Goal: Communication & Community: Participate in discussion

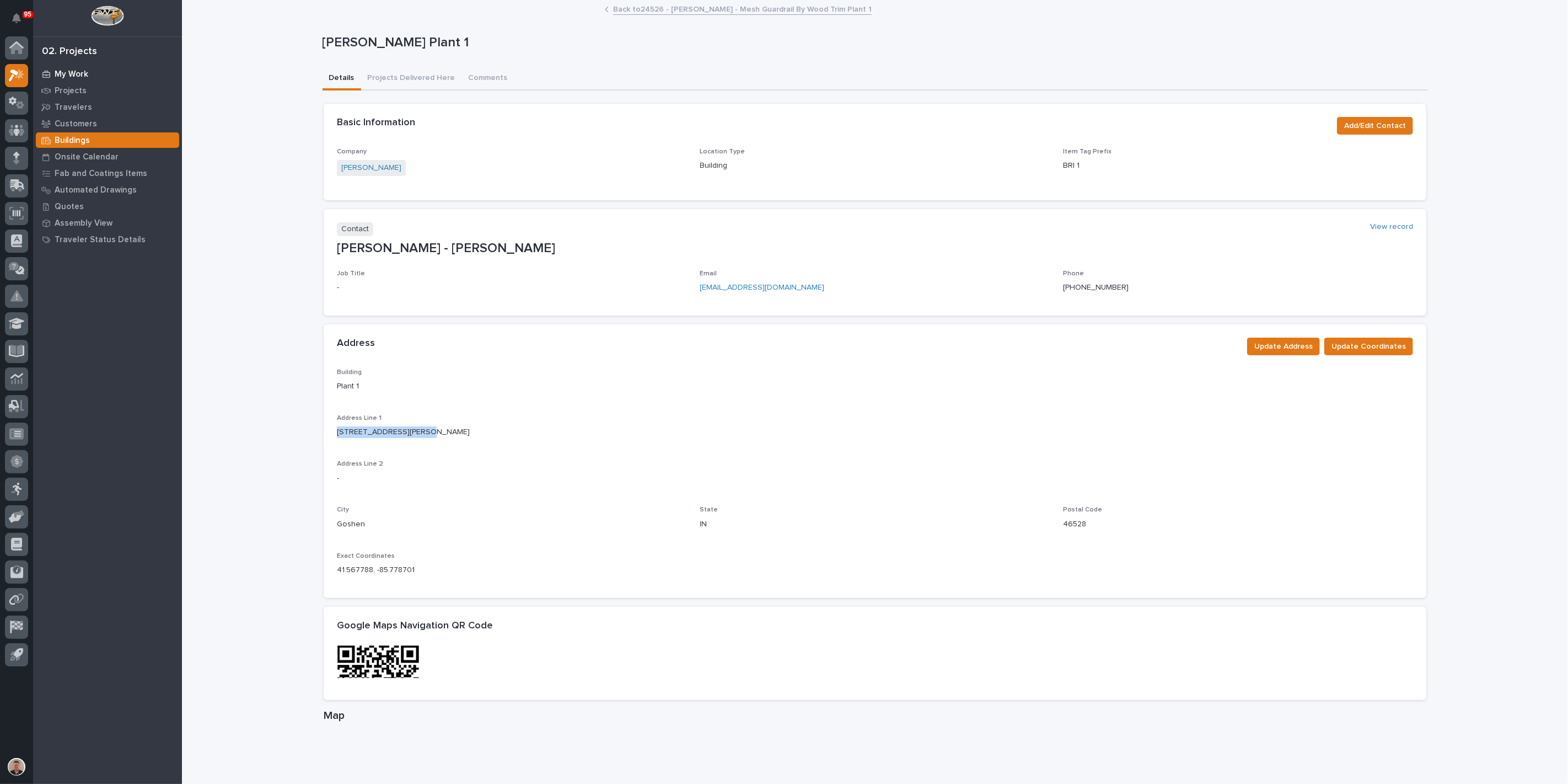
click at [69, 74] on p "My Work" at bounding box center [71, 74] width 33 height 10
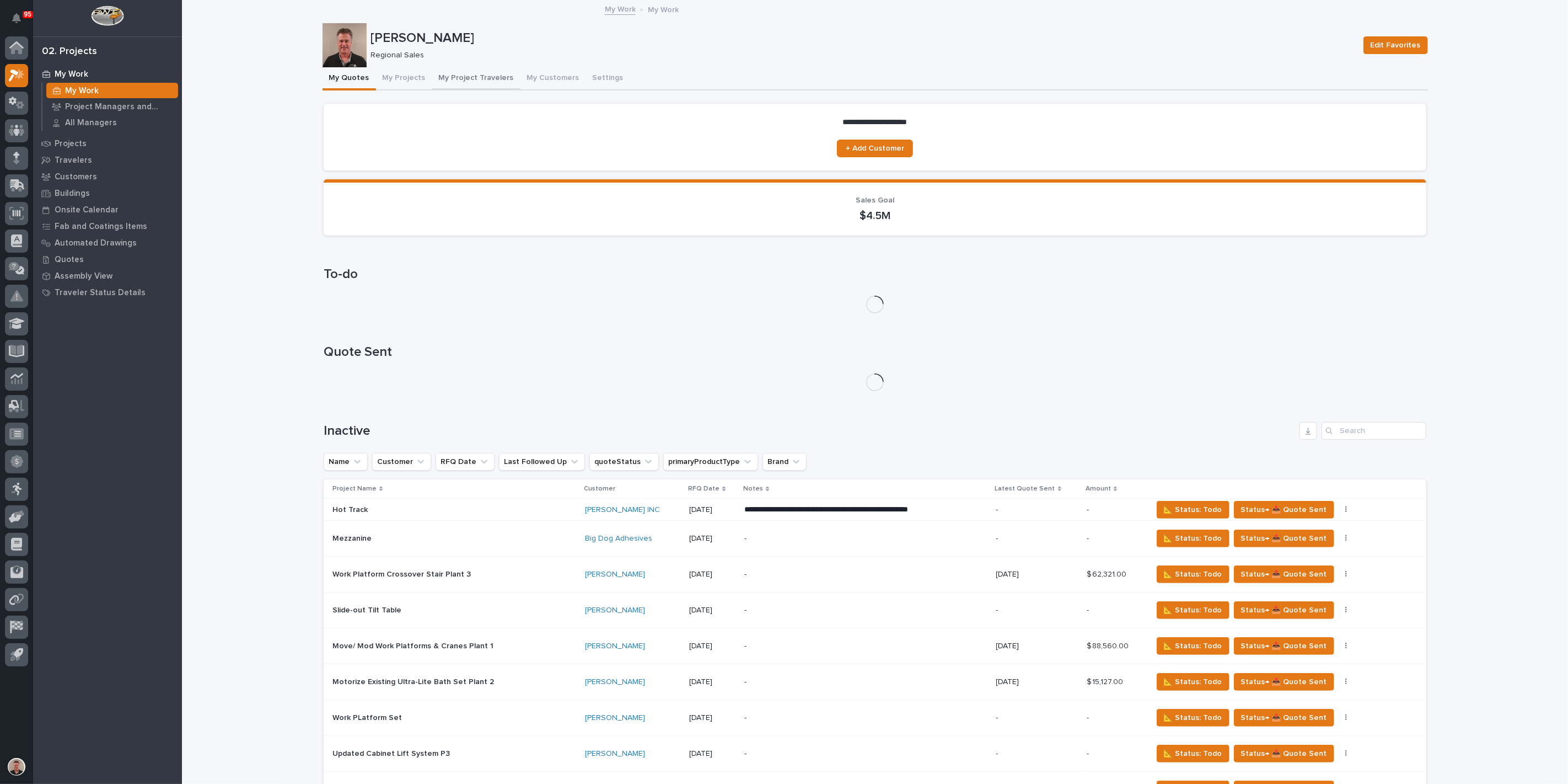
click at [509, 87] on button "My Project Travelers" at bounding box center [477, 79] width 89 height 23
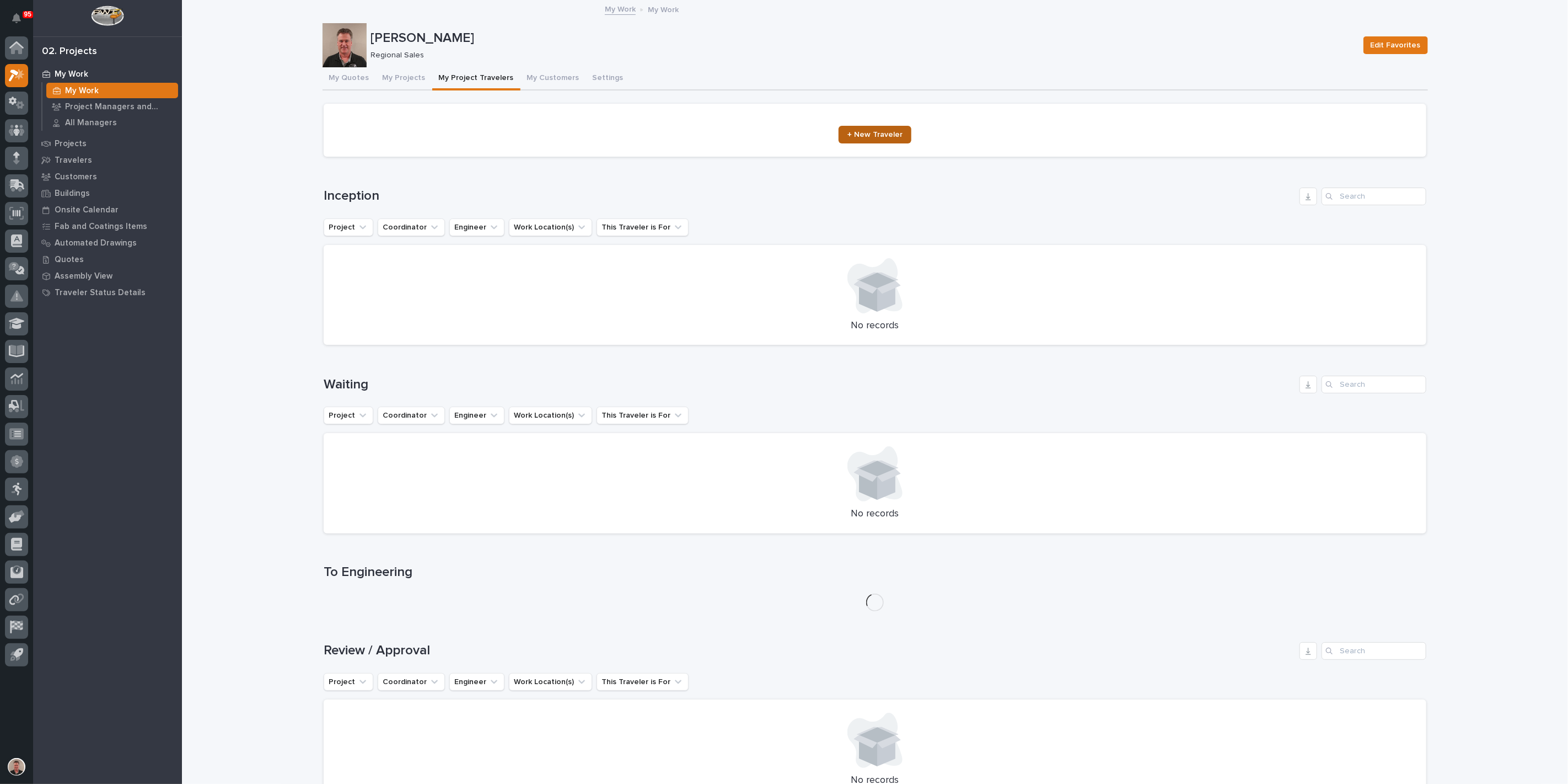
click at [867, 139] on span "+ New Traveler" at bounding box center [876, 134] width 55 height 8
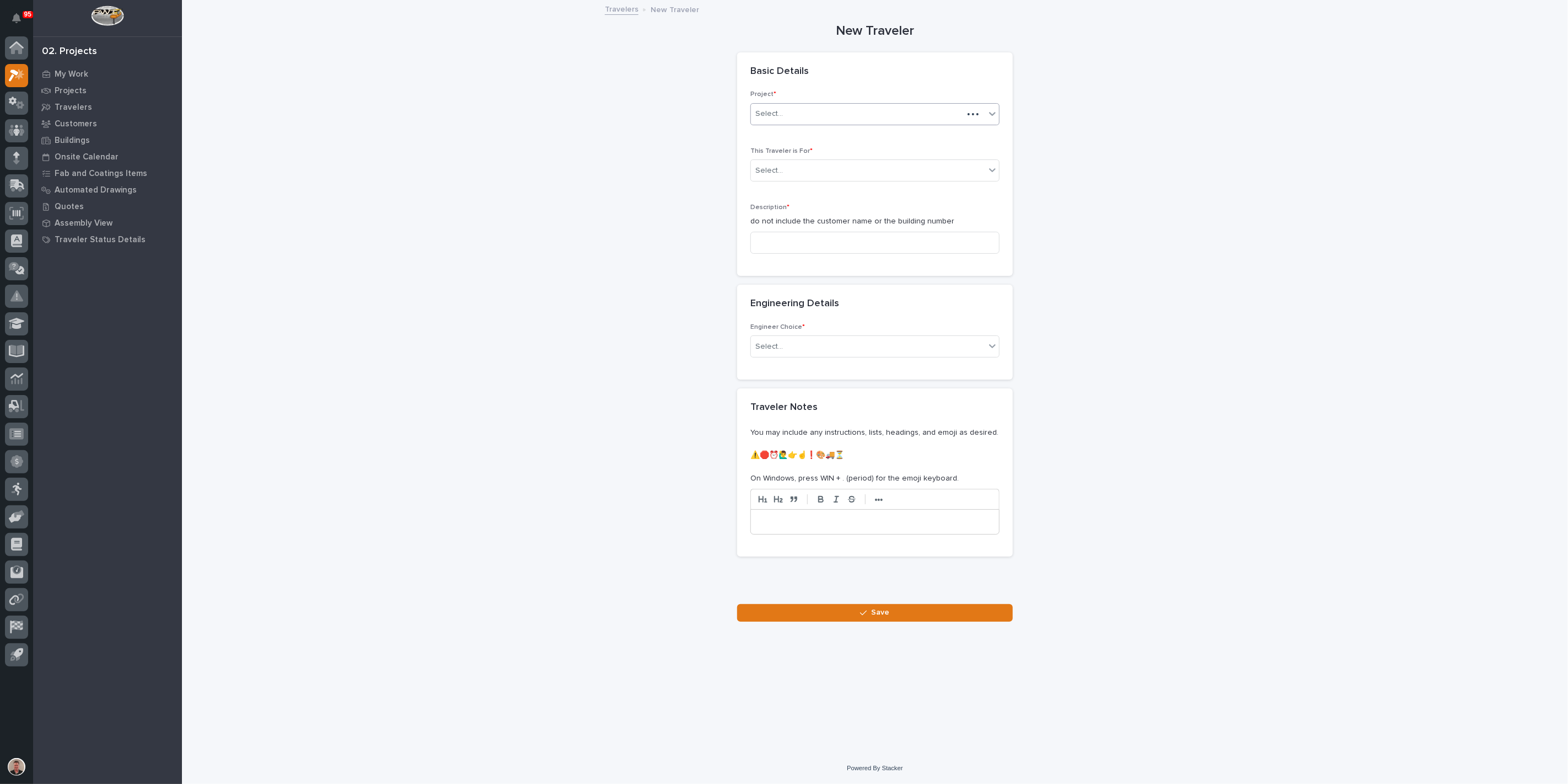
click at [812, 123] on div "Select..." at bounding box center [857, 114] width 212 height 18
type input "*****"
click at [797, 160] on div "24744 - DJ Construction - [PERSON_NAME] Plant 7 Setup" at bounding box center [871, 162] width 242 height 19
click at [785, 177] on div at bounding box center [784, 171] width 1 height 12
click at [786, 224] on span "Production" at bounding box center [775, 227] width 43 height 13
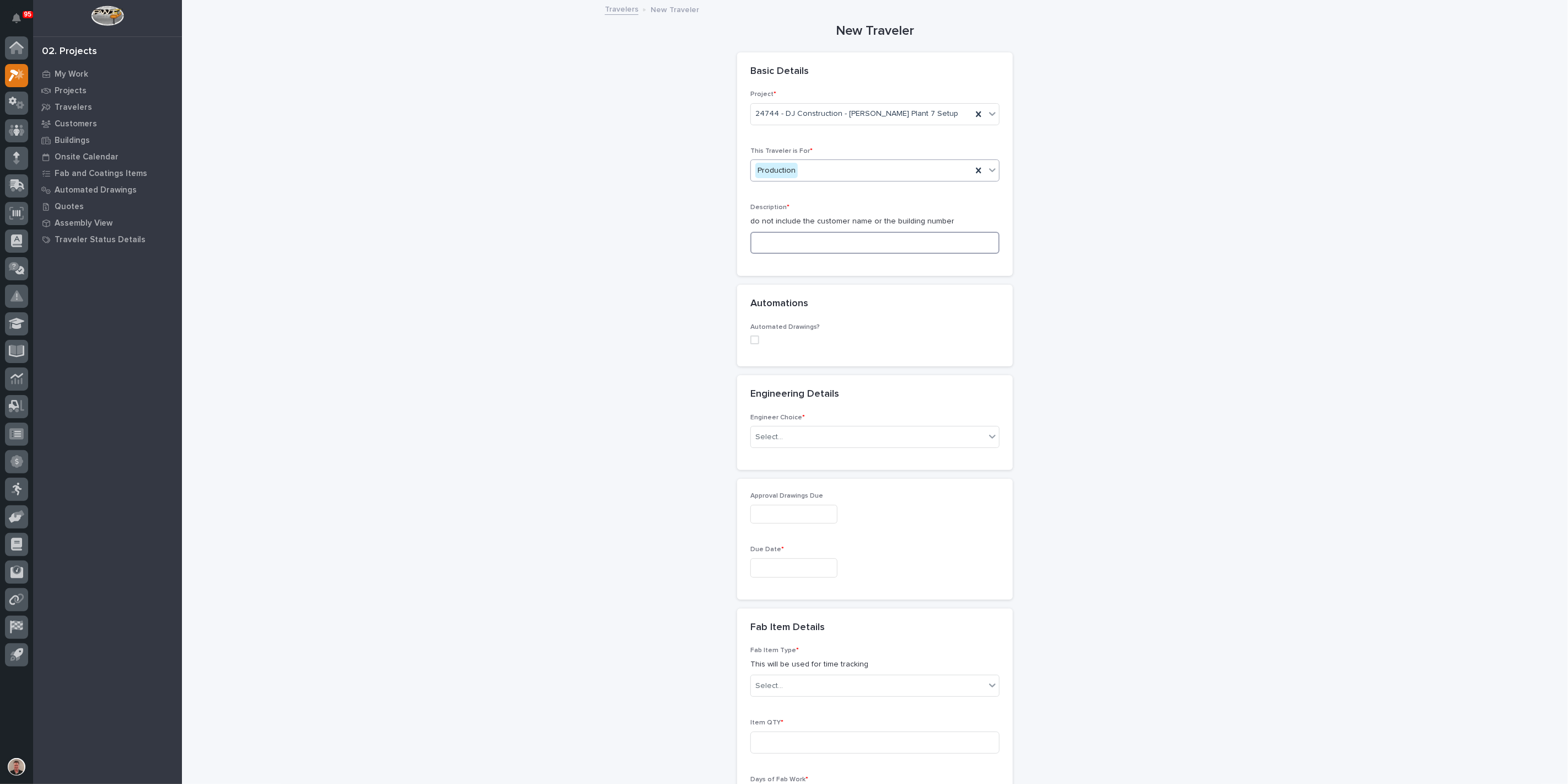
click at [782, 254] on input at bounding box center [875, 243] width 249 height 22
type input "F"
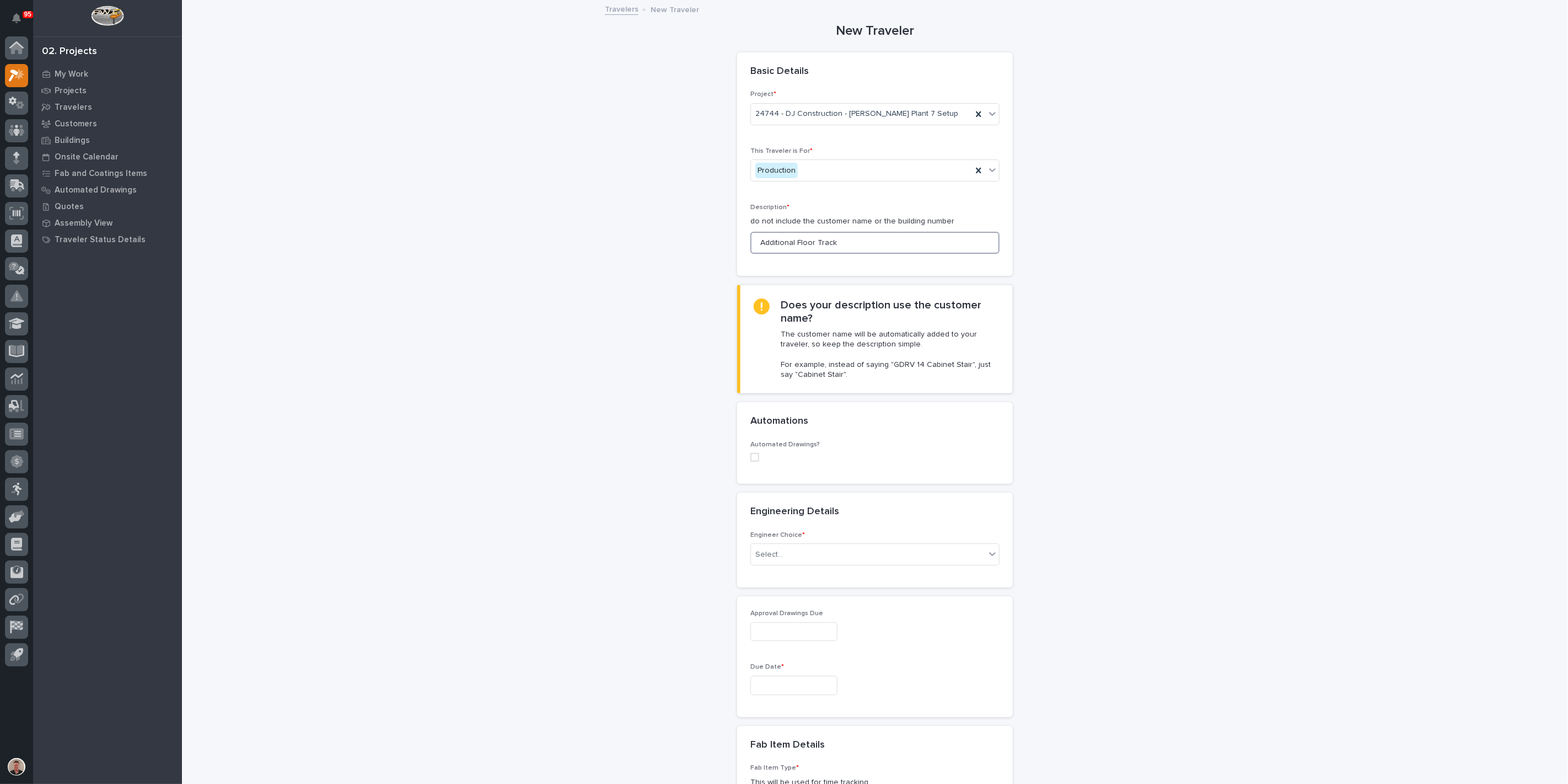
type input "Additional Floor Track"
click at [17, 74] on icon at bounding box center [14, 75] width 10 height 13
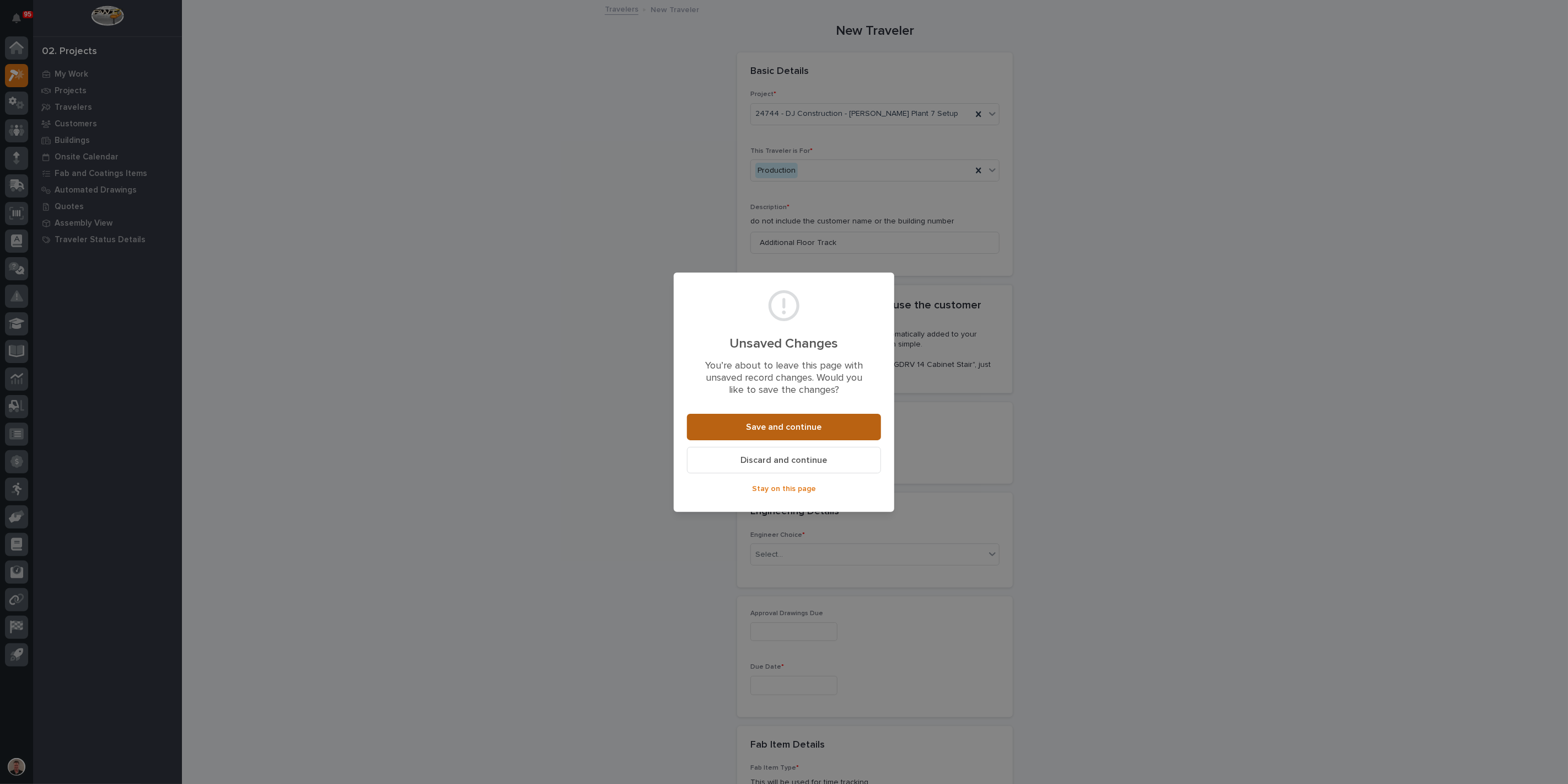
click at [757, 433] on span "Save and continue" at bounding box center [784, 428] width 75 height 12
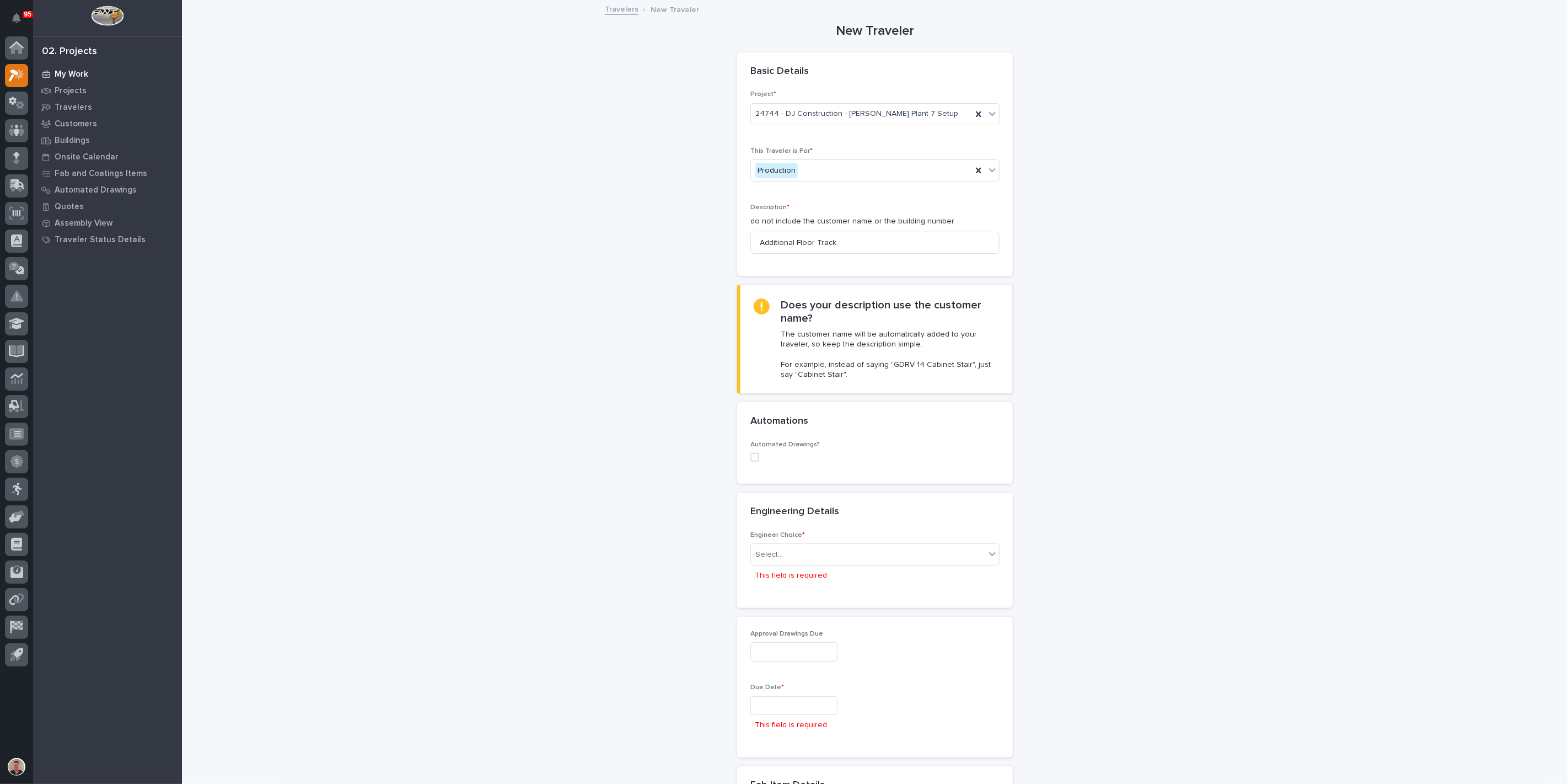
click at [75, 74] on p "My Work" at bounding box center [71, 74] width 33 height 10
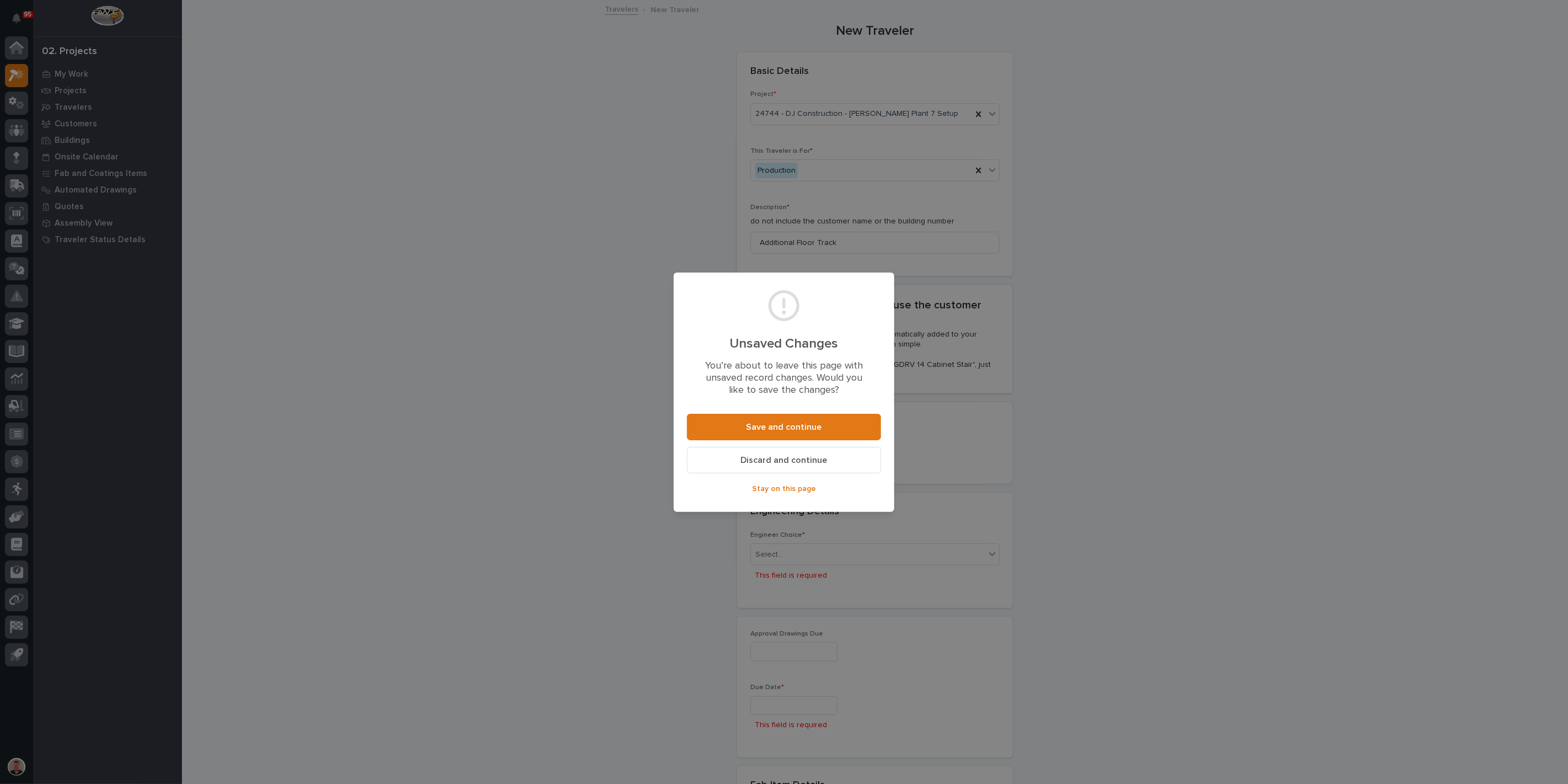
click at [742, 466] on span "Discard and continue" at bounding box center [784, 460] width 87 height 12
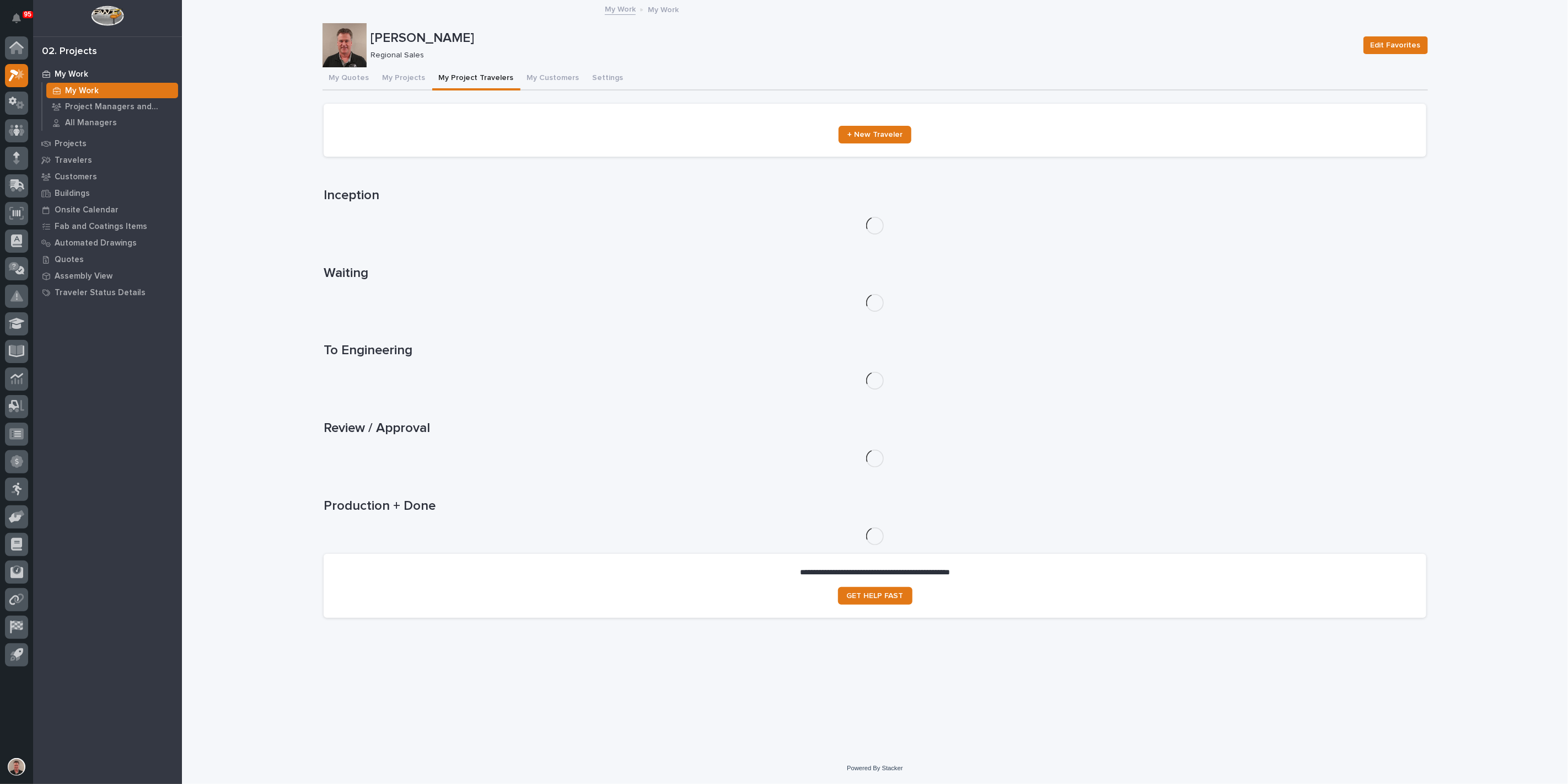
click at [502, 89] on button "My Project Travelers" at bounding box center [477, 79] width 89 height 23
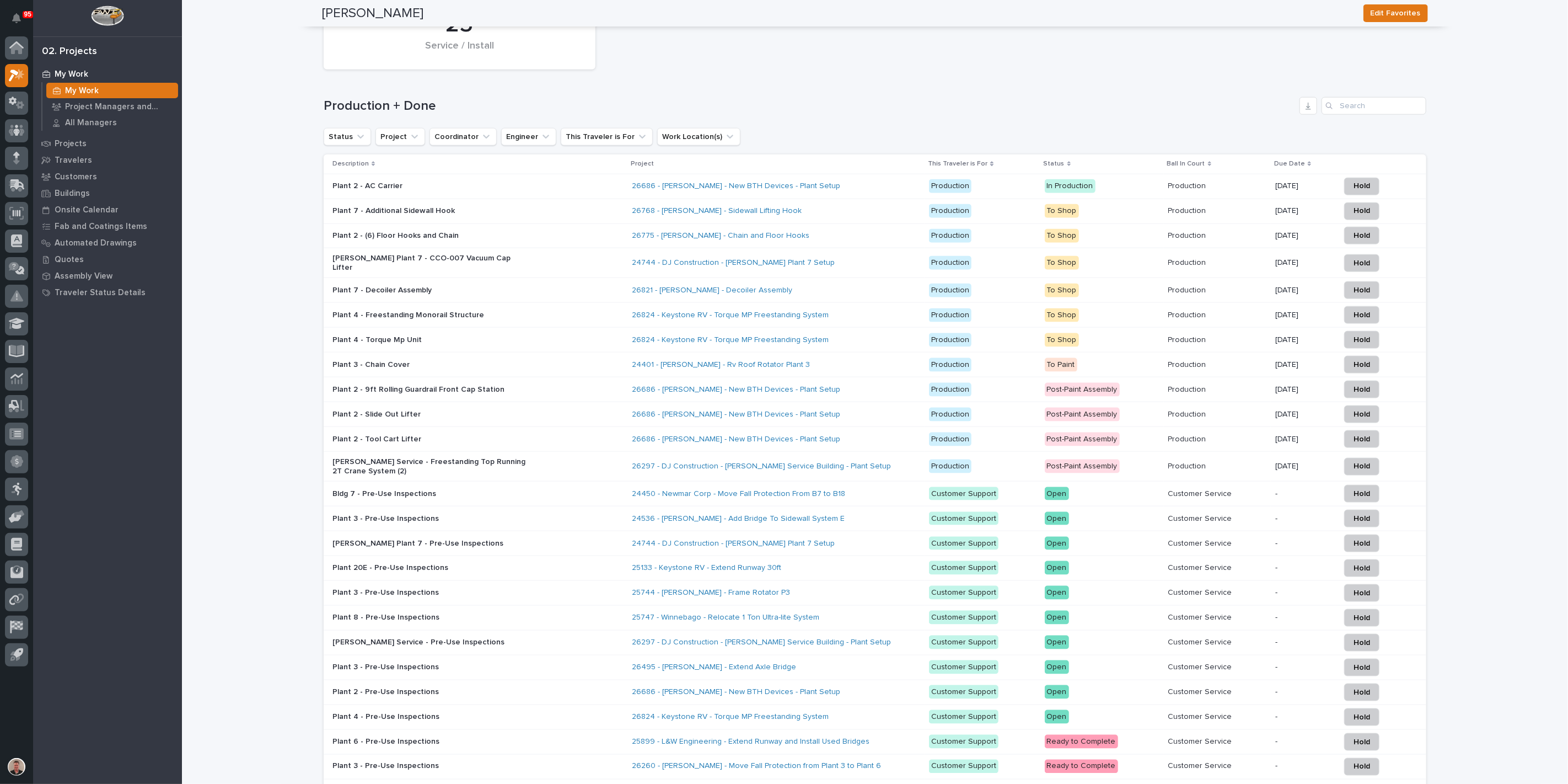
scroll to position [981, 0]
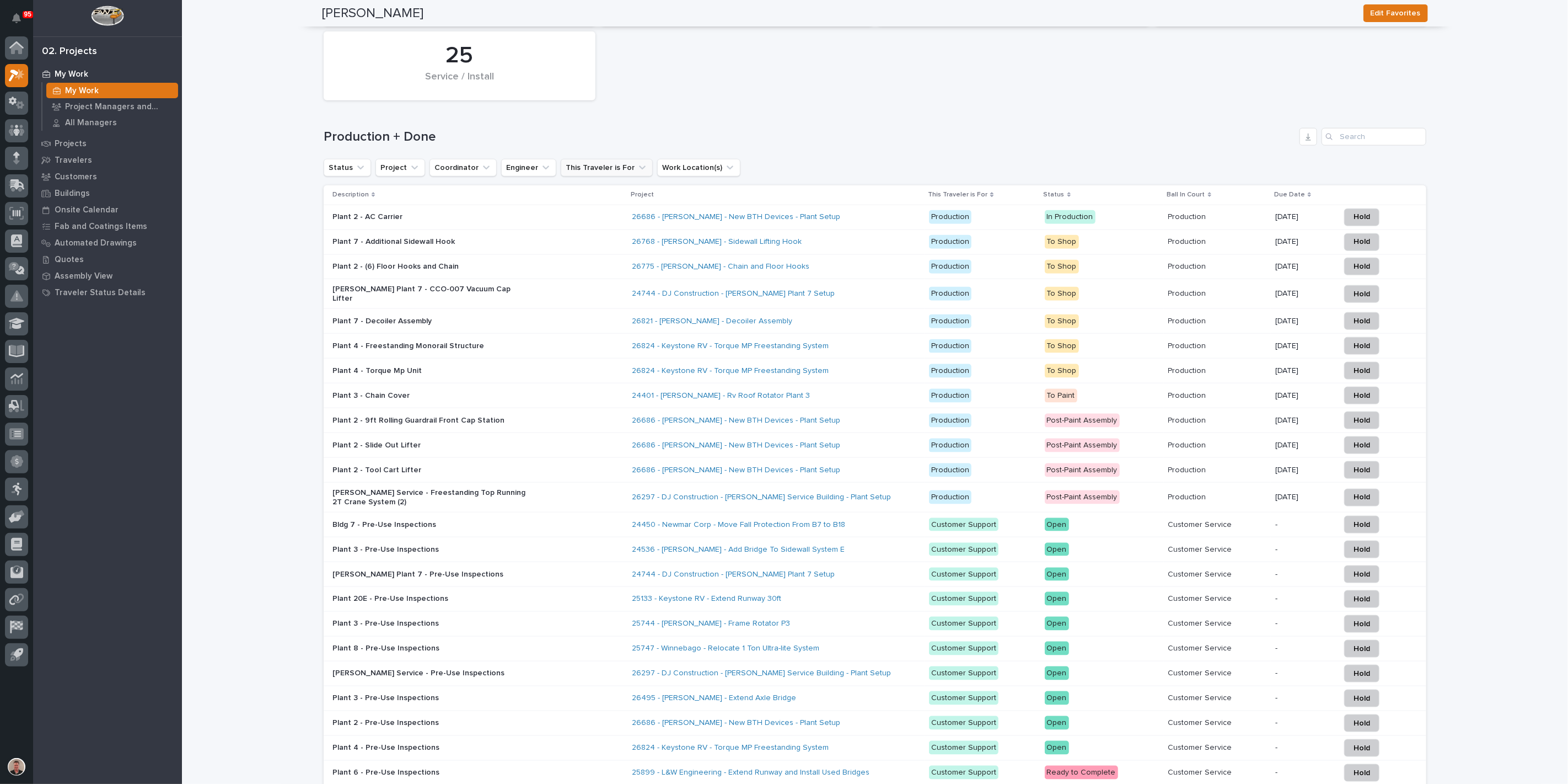
click at [648, 173] on icon "This Traveler is For" at bounding box center [642, 167] width 11 height 11
click at [680, 279] on p "Installation" at bounding box center [672, 275] width 110 height 8
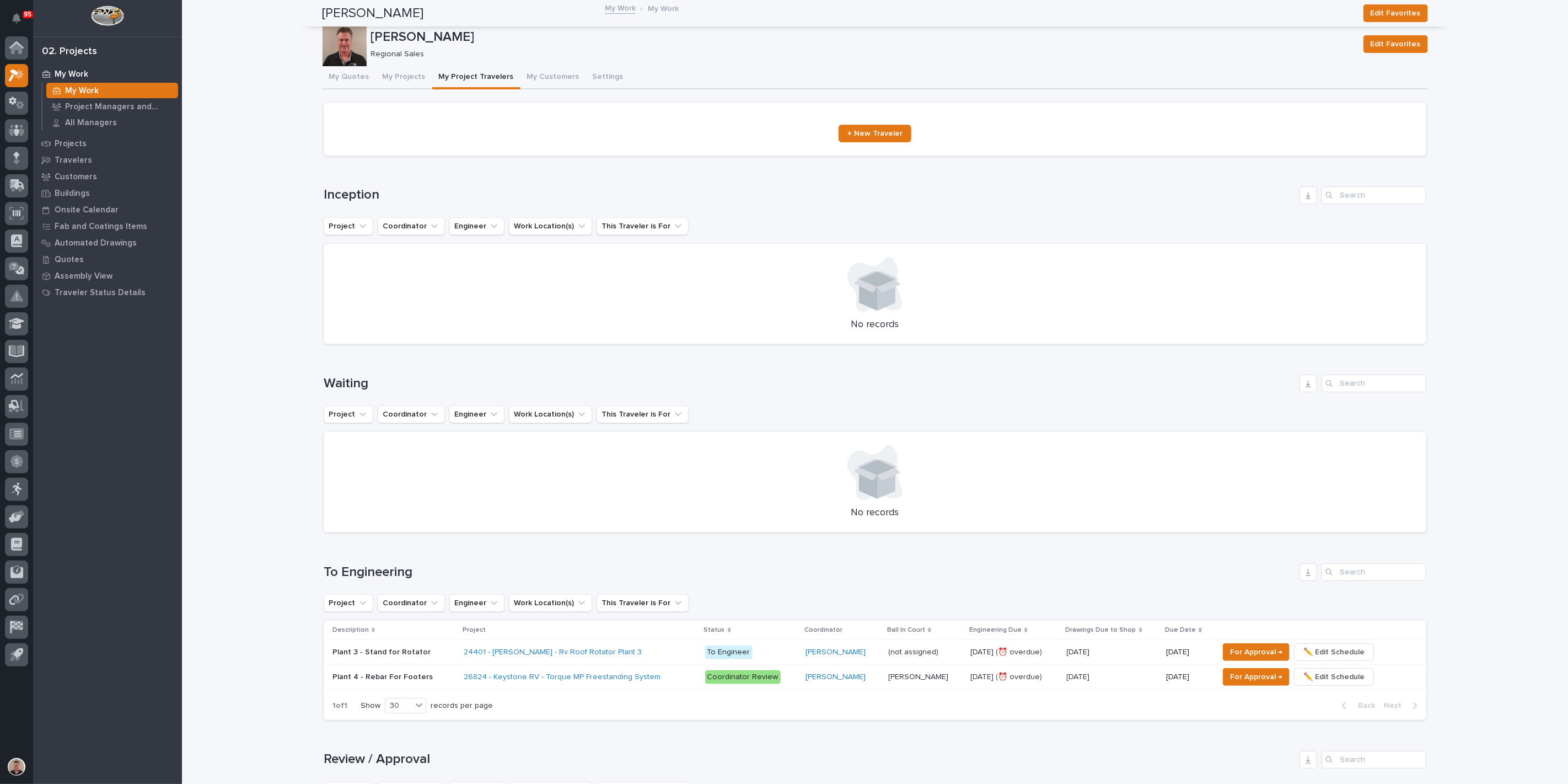
scroll to position [0, 0]
click at [412, 85] on button "My Projects" at bounding box center [404, 79] width 56 height 23
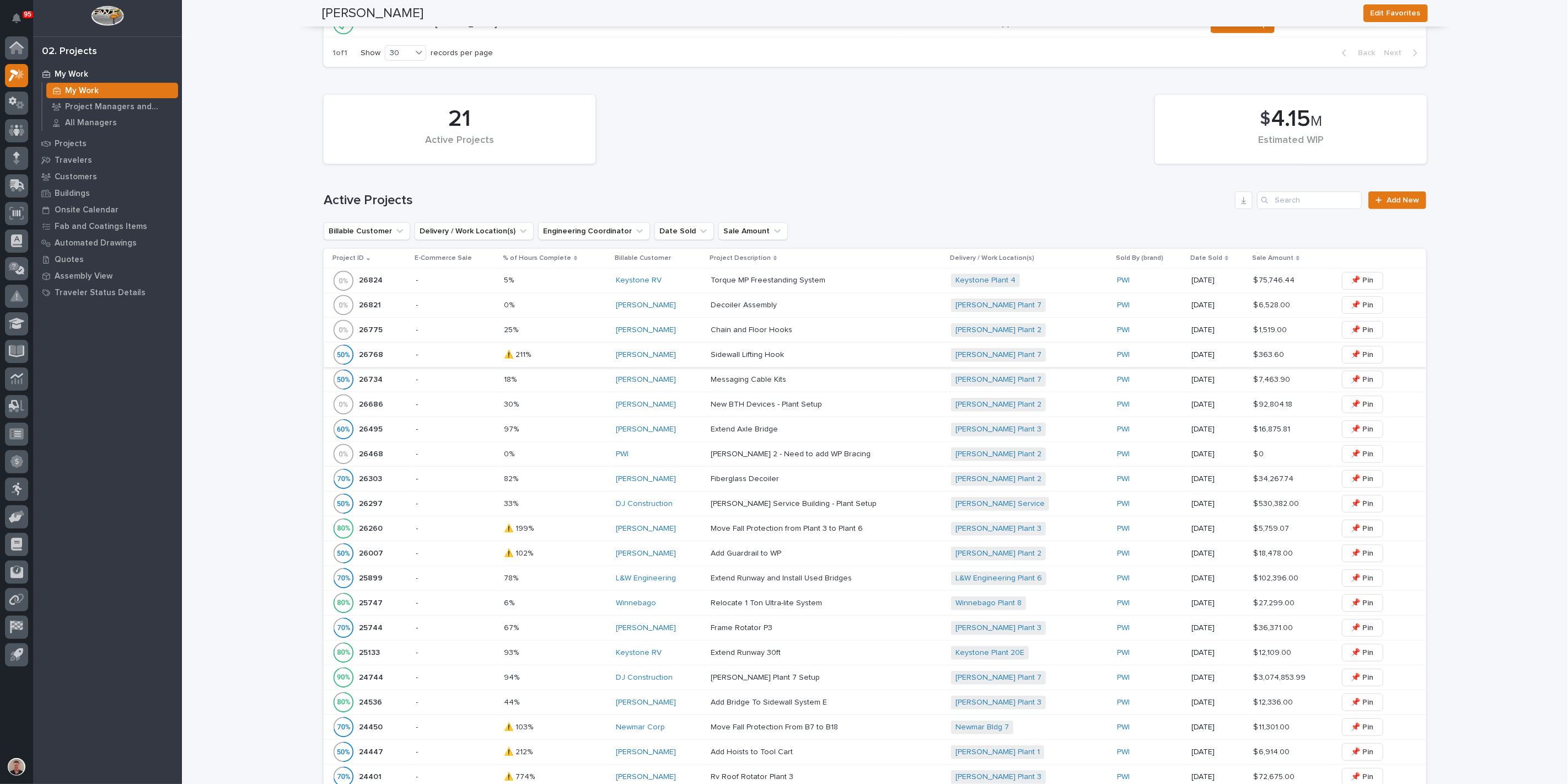
scroll to position [367, 0]
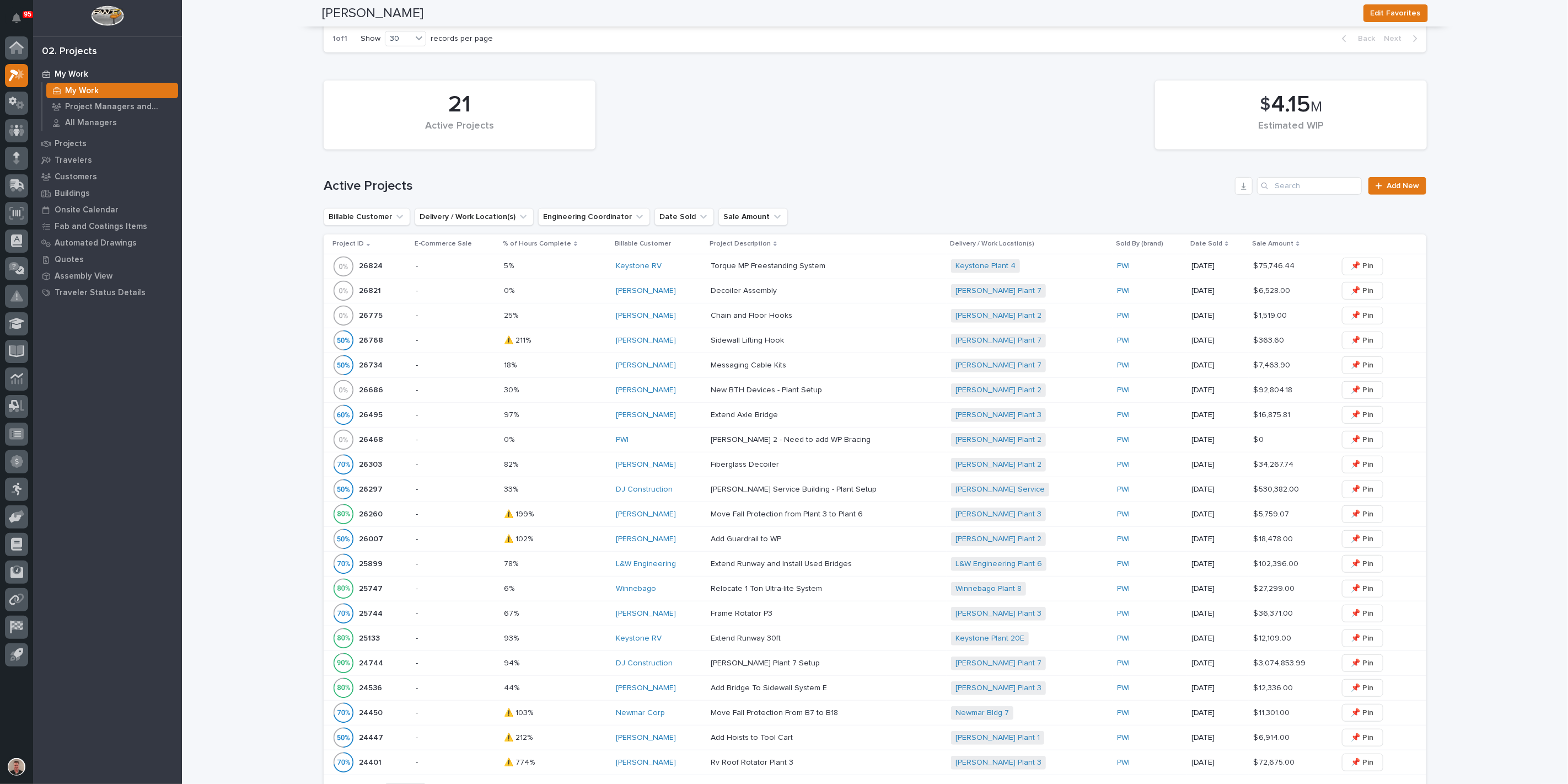
click at [567, 395] on p at bounding box center [555, 390] width 103 height 9
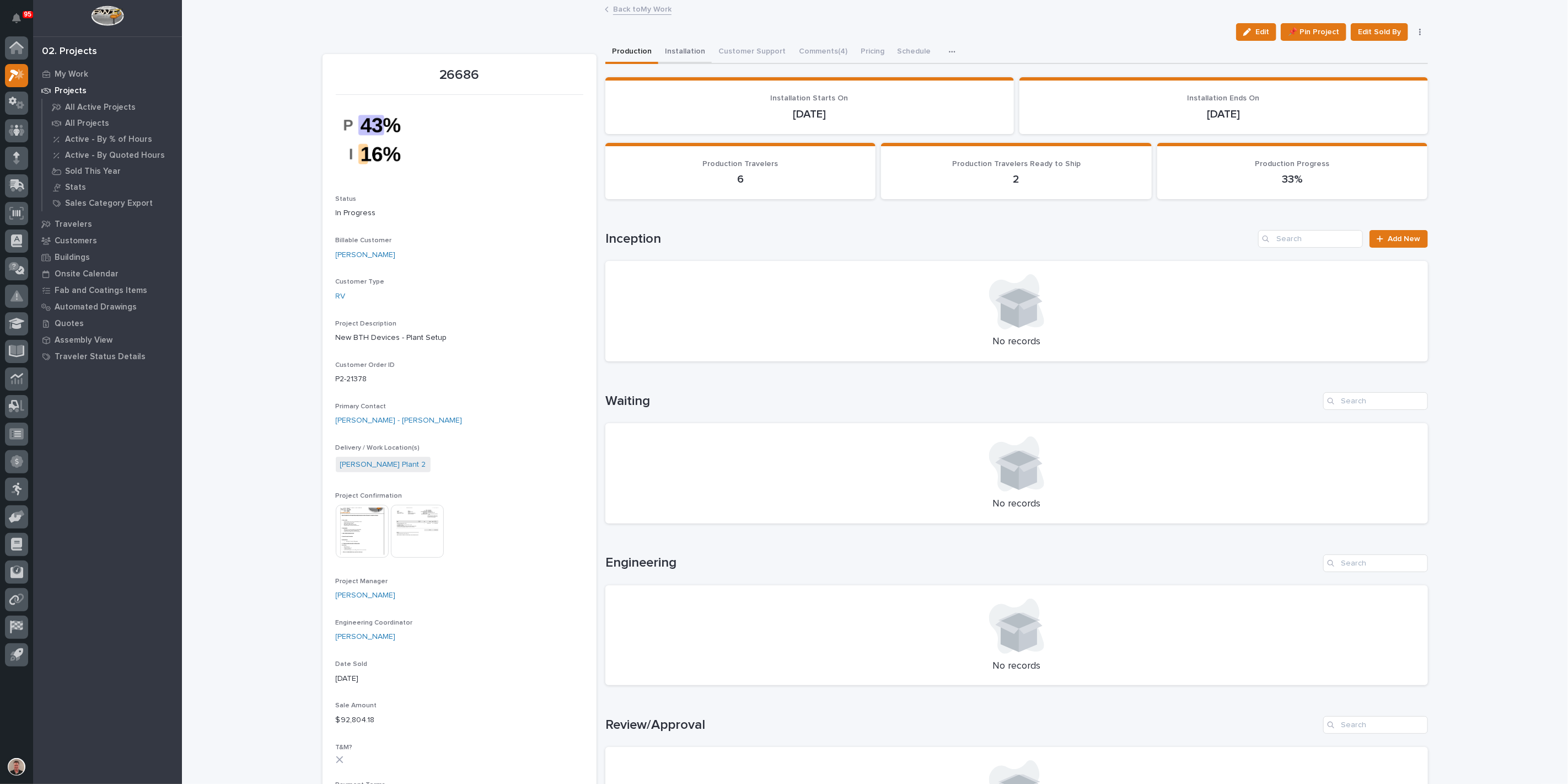
click at [695, 64] on button "Installation" at bounding box center [685, 53] width 54 height 23
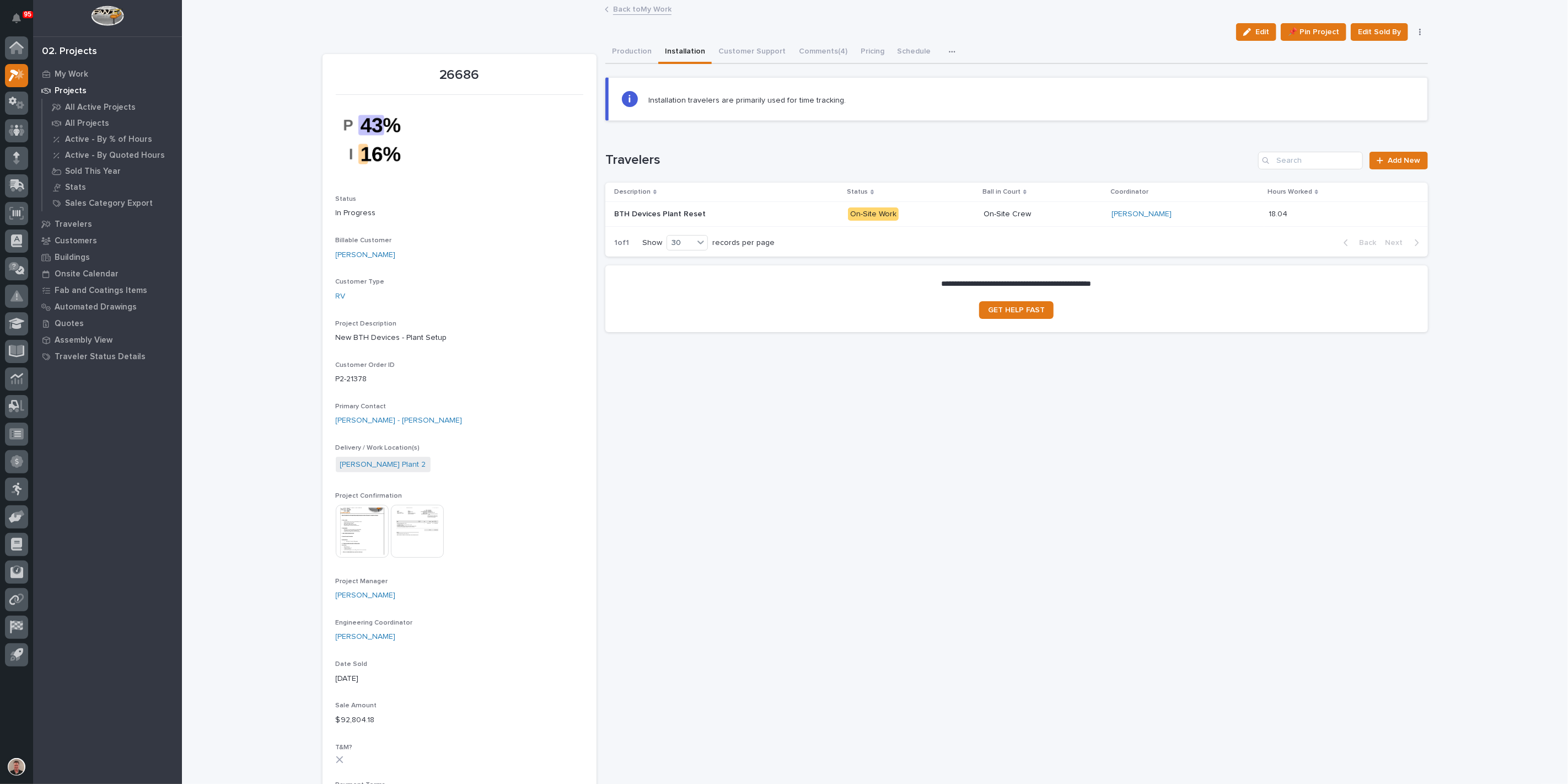
click at [926, 221] on p "On-Site Work" at bounding box center [912, 214] width 127 height 13
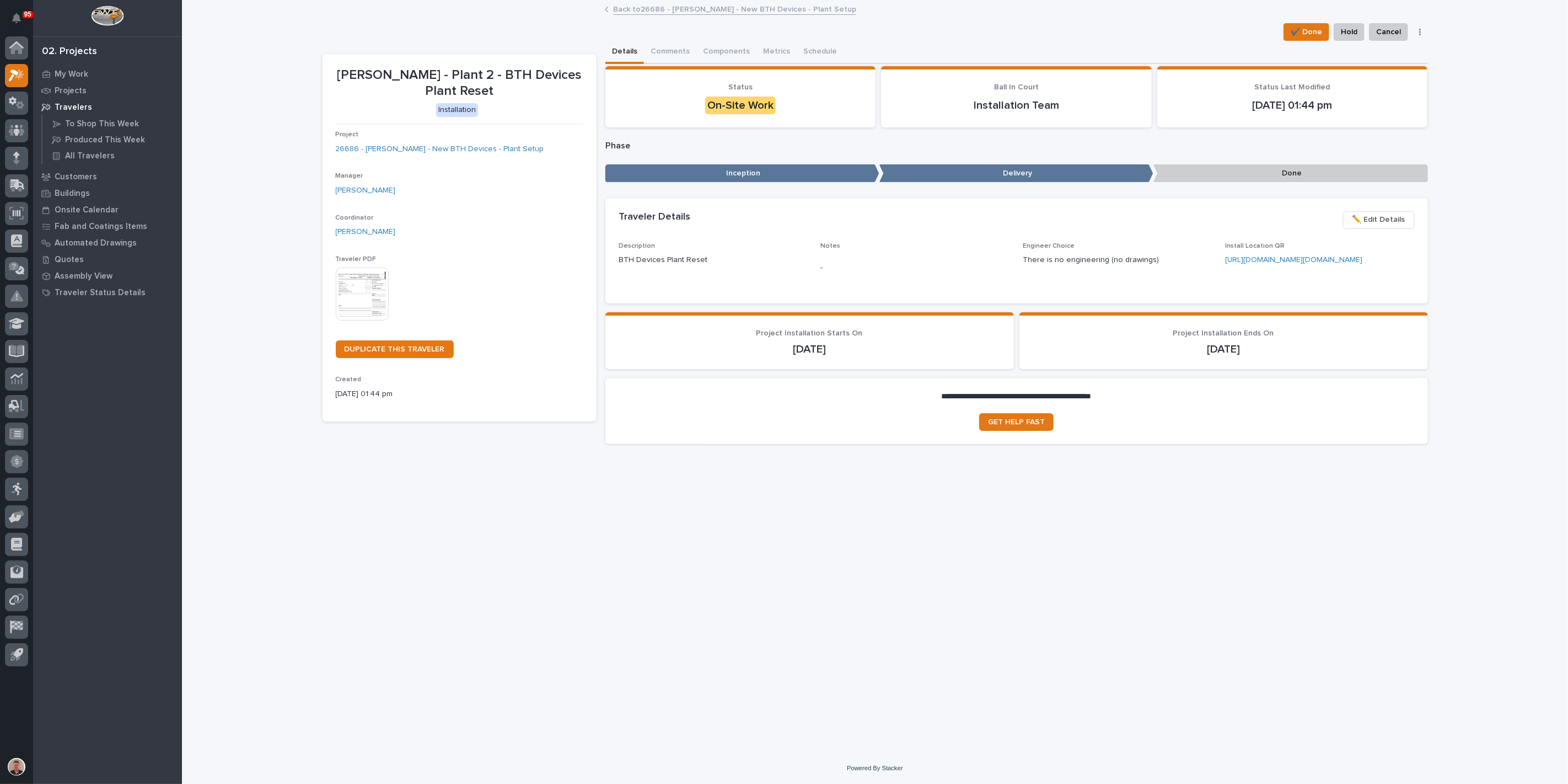
click at [367, 320] on img at bounding box center [362, 294] width 53 height 53
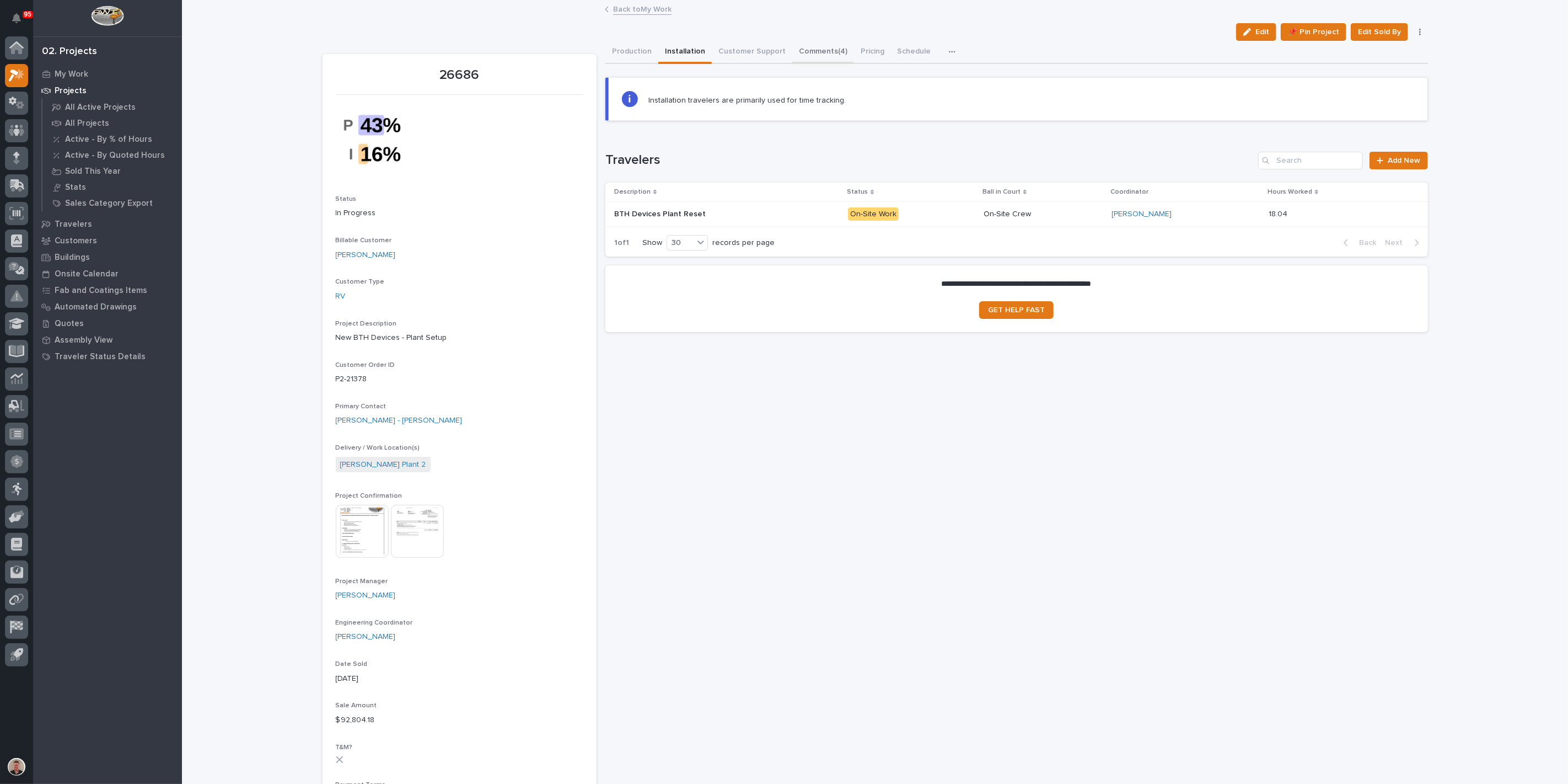
drag, startPoint x: 854, startPoint y: 61, endPoint x: 854, endPoint y: 69, distance: 8.0
click at [854, 61] on button "Comments (4)" at bounding box center [824, 53] width 62 height 23
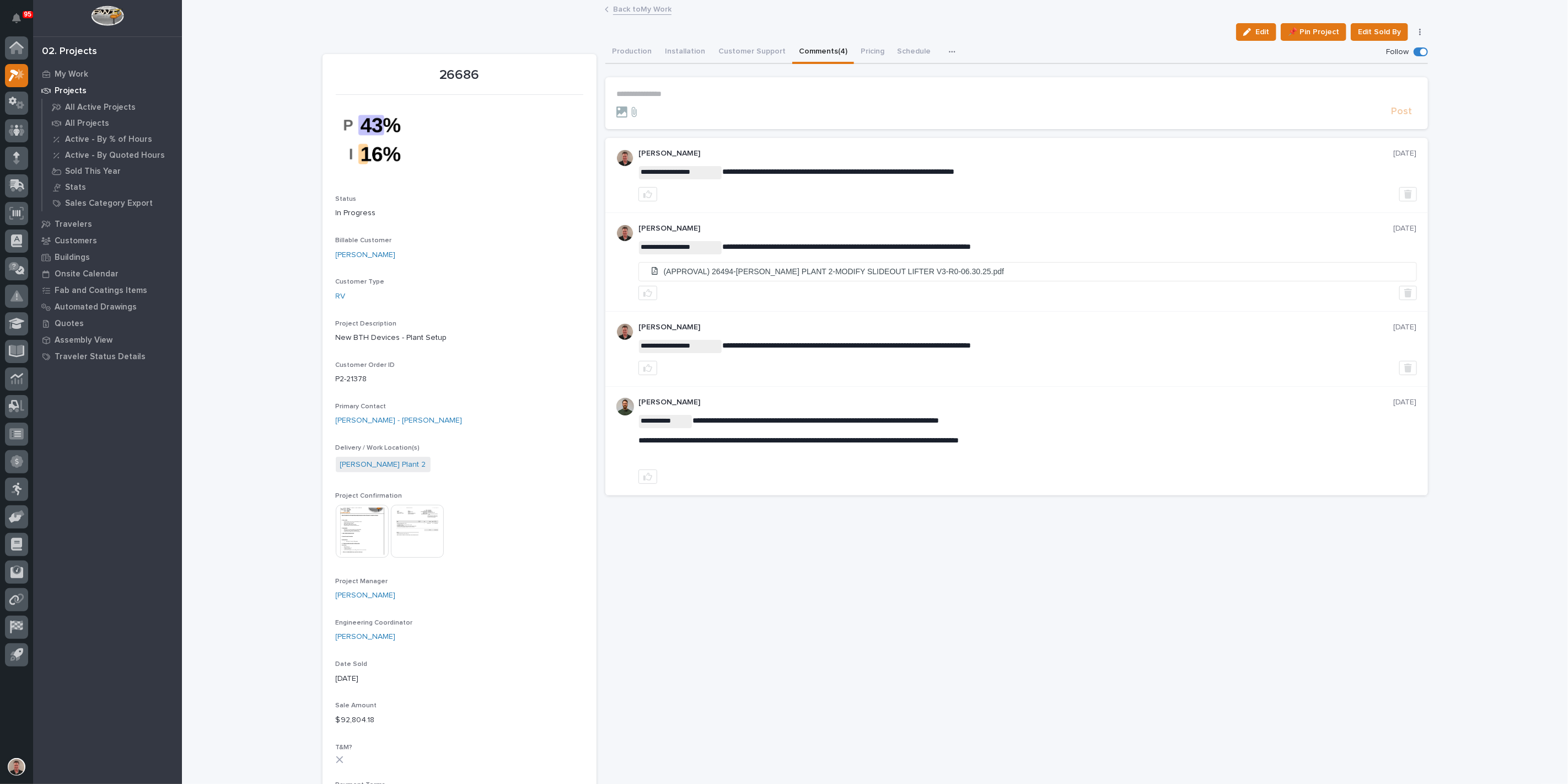
drag, startPoint x: 661, startPoint y: 111, endPoint x: 625, endPoint y: 101, distance: 37.4
click at [625, 101] on section "**********" at bounding box center [1017, 103] width 823 height 52
click at [626, 99] on p "**********" at bounding box center [1016, 94] width 800 height 9
click at [630, 125] on span "[PERSON_NAME]" at bounding box center [651, 126] width 62 height 8
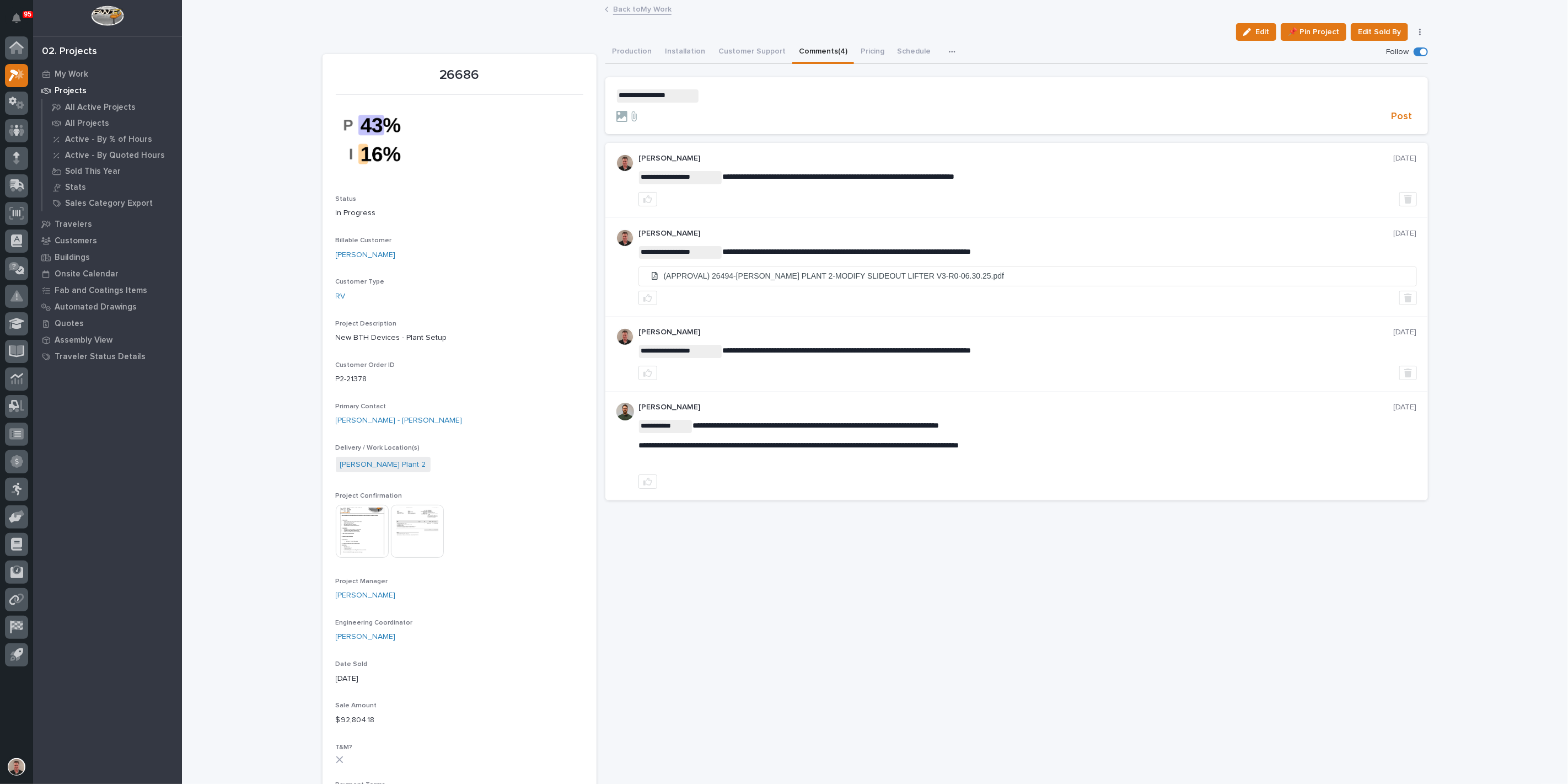
click at [712, 103] on p "**********" at bounding box center [1016, 96] width 800 height 13
drag, startPoint x: 715, startPoint y: 126, endPoint x: 748, endPoint y: 125, distance: 33.0
click at [716, 126] on span "[PERSON_NAME]" at bounding box center [733, 127] width 62 height 8
click at [805, 103] on p "**********" at bounding box center [1016, 96] width 800 height 13
click at [817, 99] on span "**********" at bounding box center [987, 95] width 442 height 8
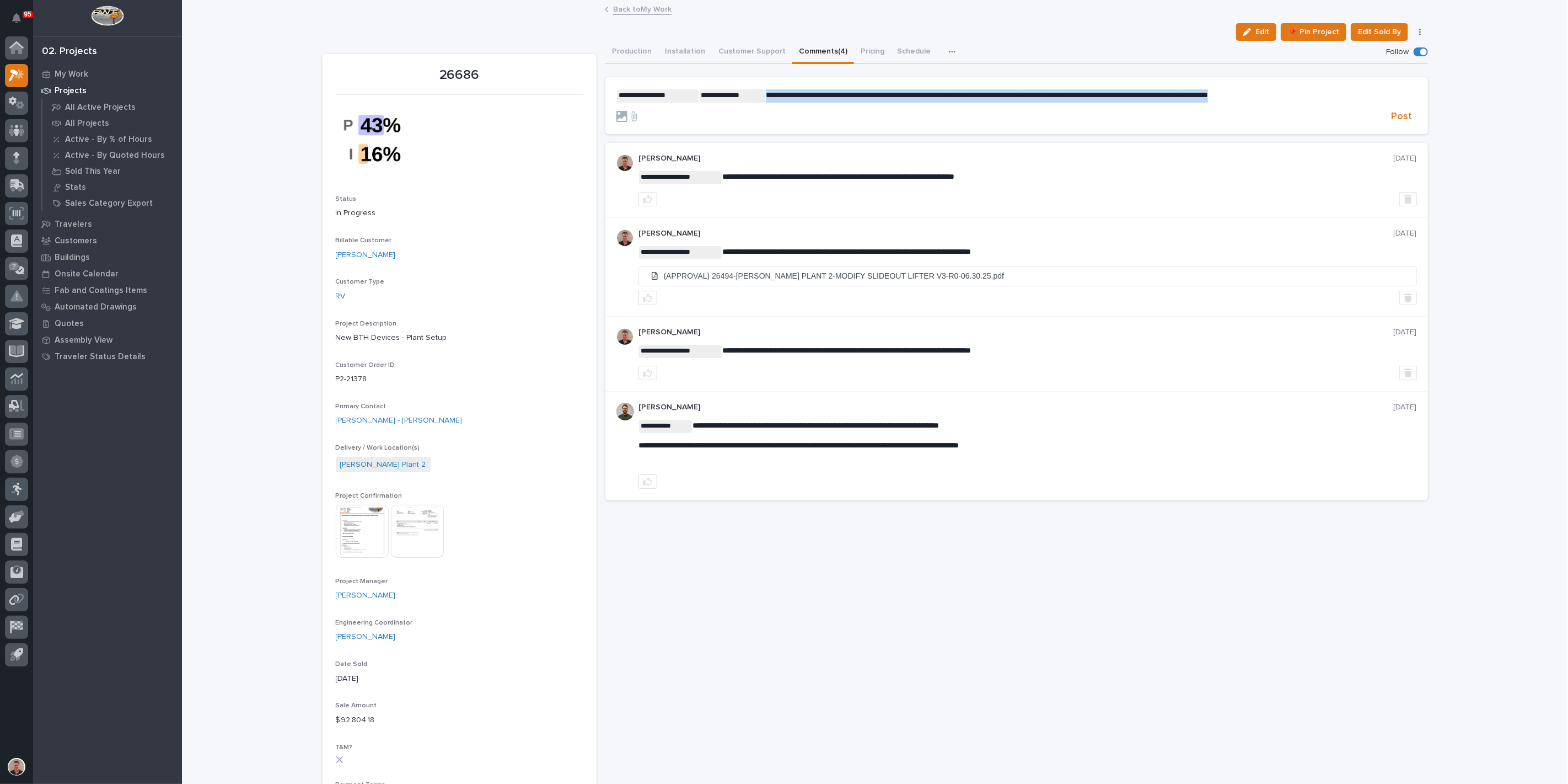
drag, startPoint x: 616, startPoint y: 126, endPoint x: 696, endPoint y: 139, distance: 81.0
click at [696, 103] on p "**********" at bounding box center [1016, 96] width 800 height 13
click at [633, 121] on icon at bounding box center [635, 116] width 5 height 10
click at [627, 111] on input "file" at bounding box center [627, 111] width 0 height 0
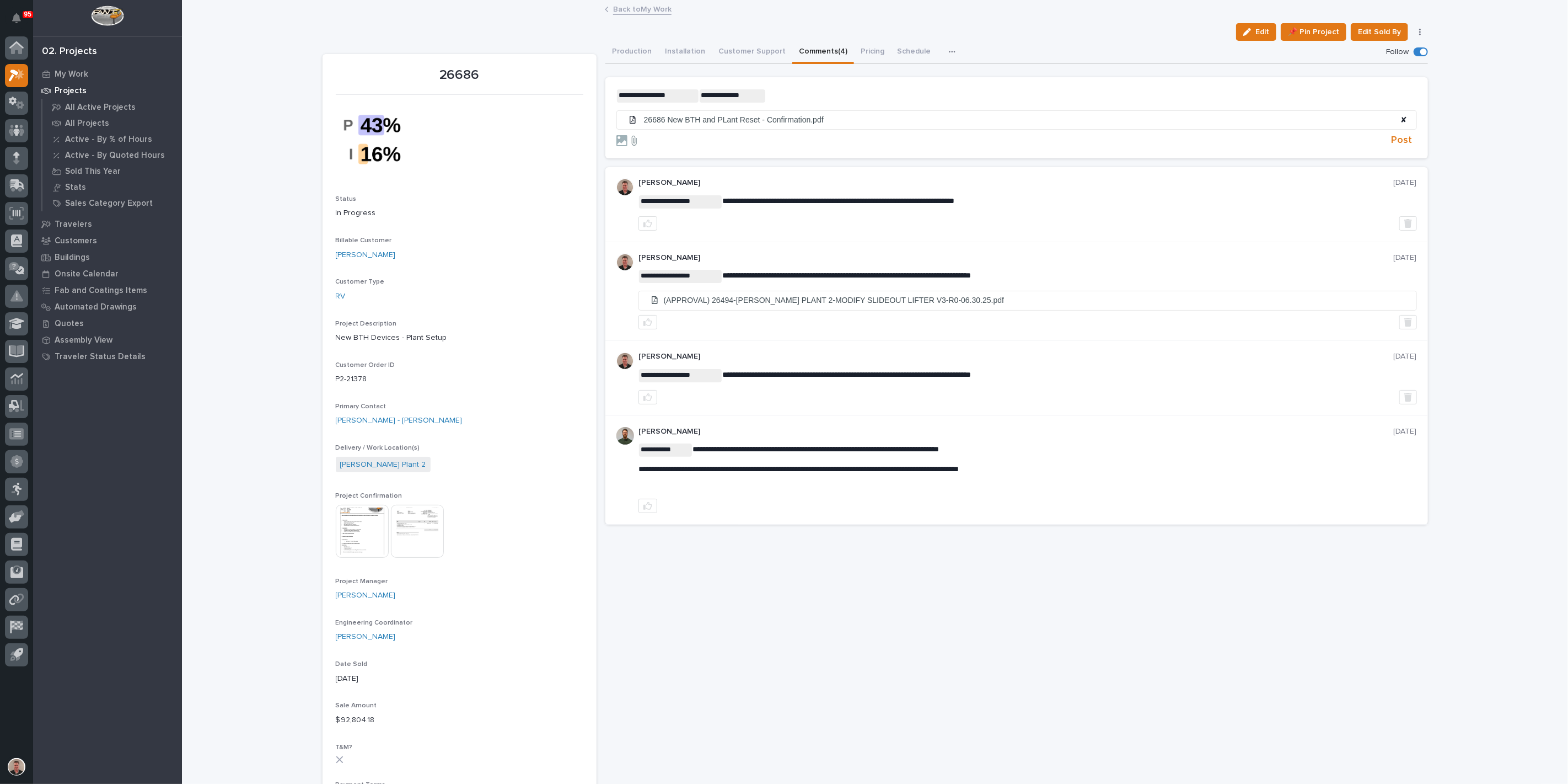
click at [632, 146] on icon at bounding box center [634, 141] width 13 height 11
click at [627, 136] on input "file" at bounding box center [627, 136] width 0 height 0
click at [1394, 146] on span "Post" at bounding box center [1402, 140] width 21 height 13
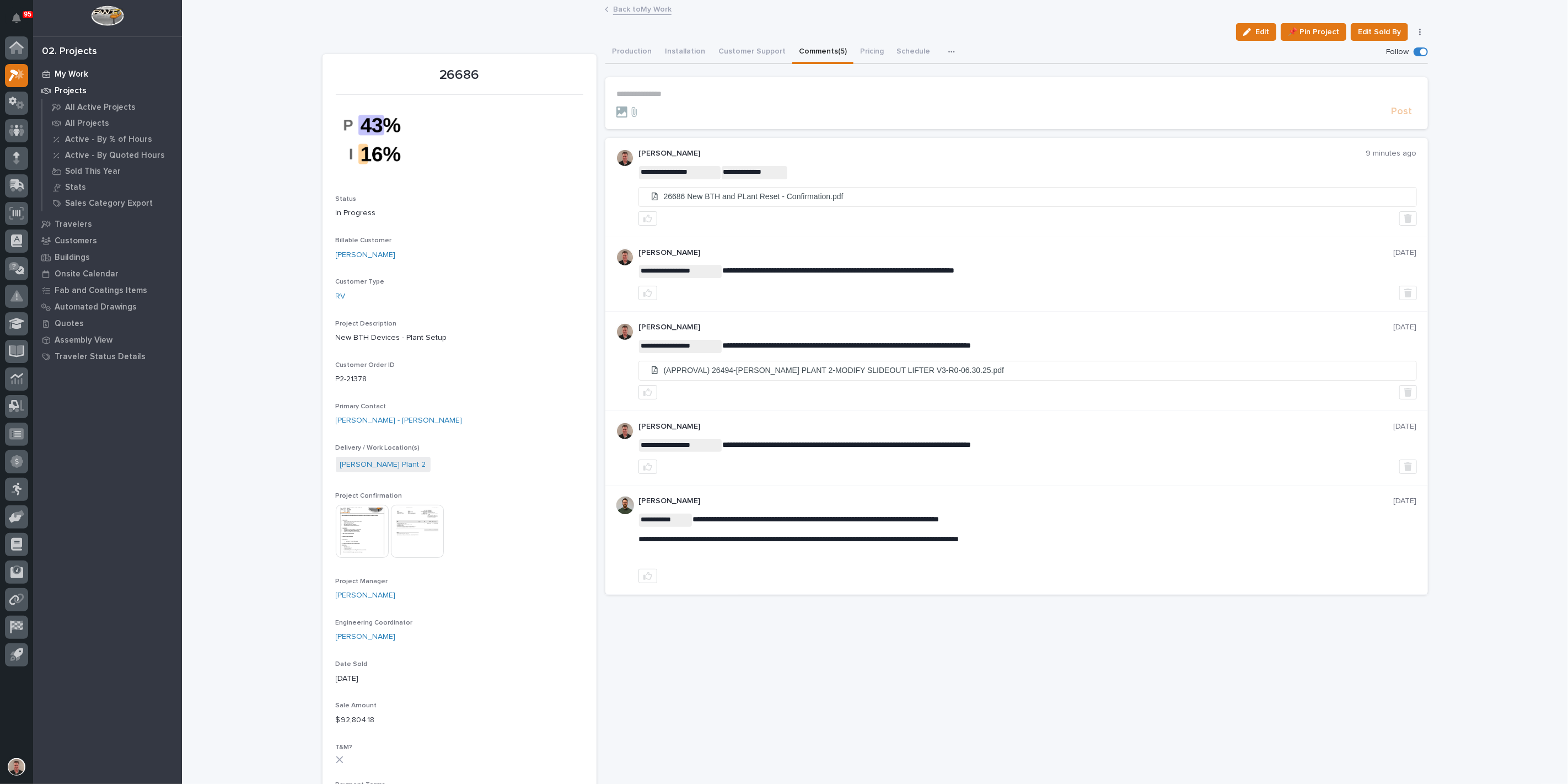
click at [63, 75] on p "My Work" at bounding box center [71, 74] width 33 height 10
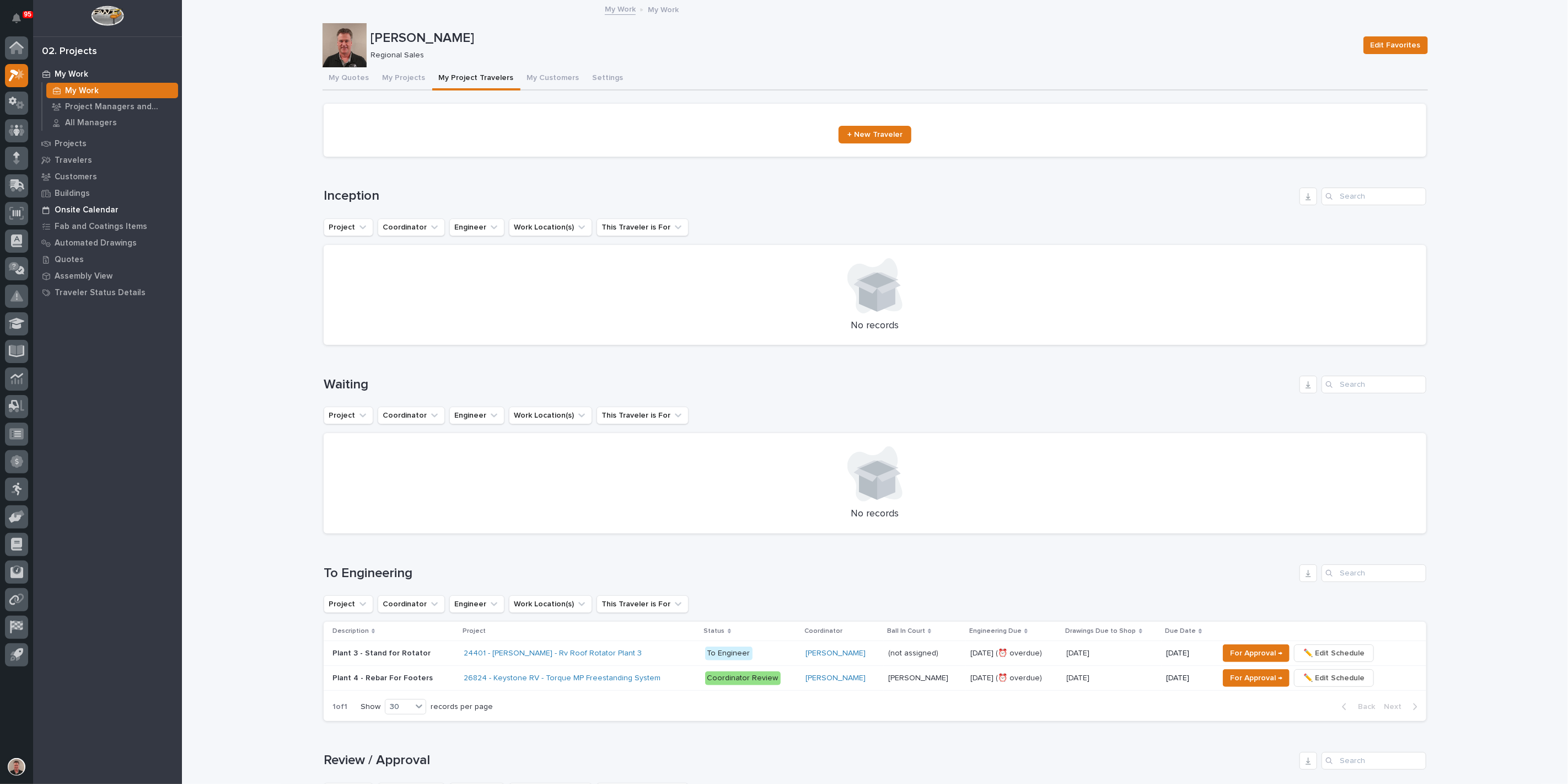
click at [84, 212] on p "Onsite Calendar" at bounding box center [86, 210] width 64 height 10
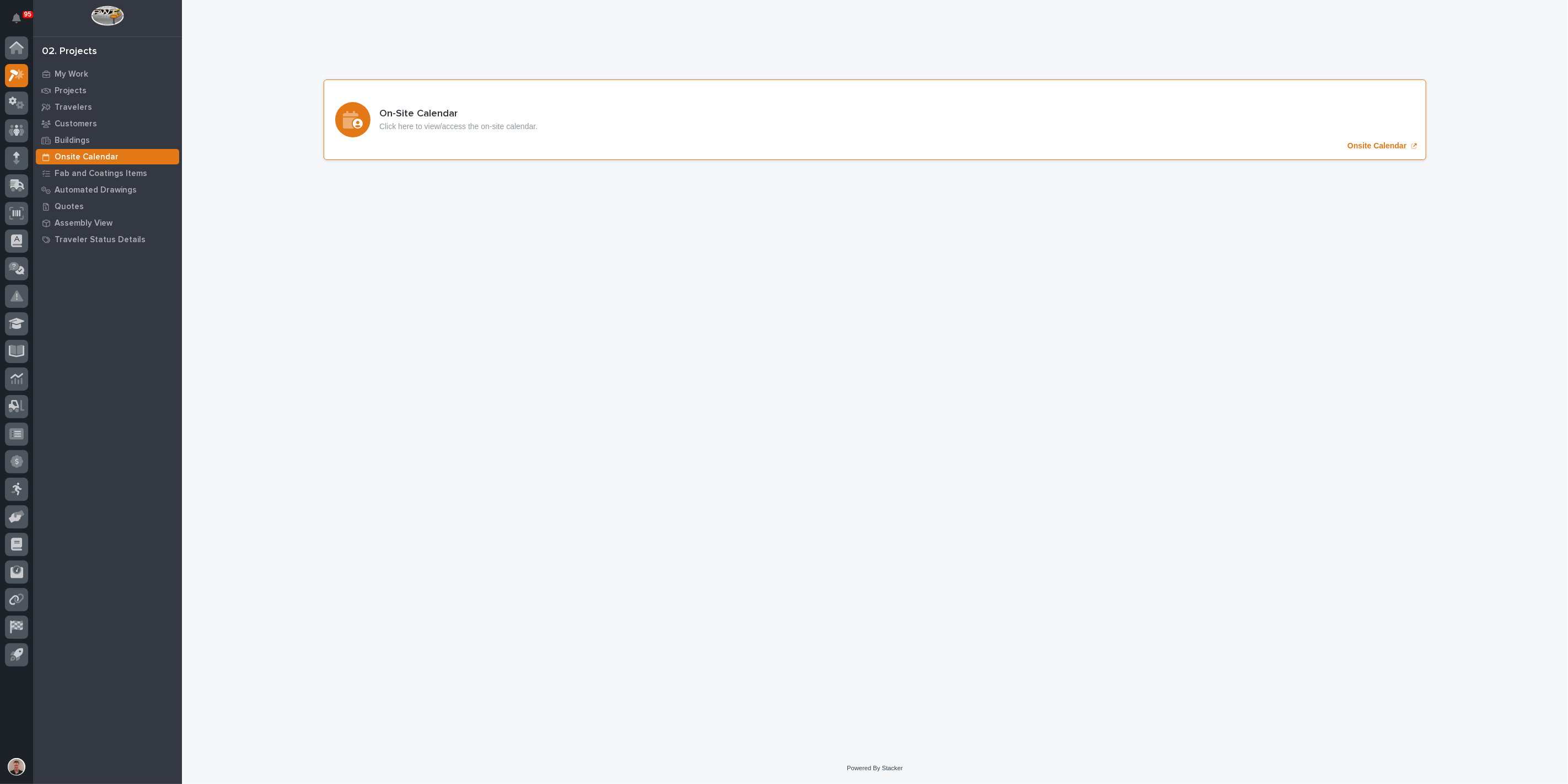
click at [1362, 151] on p "Onsite Calendar" at bounding box center [1377, 146] width 59 height 9
